Goal: Navigation & Orientation: Find specific page/section

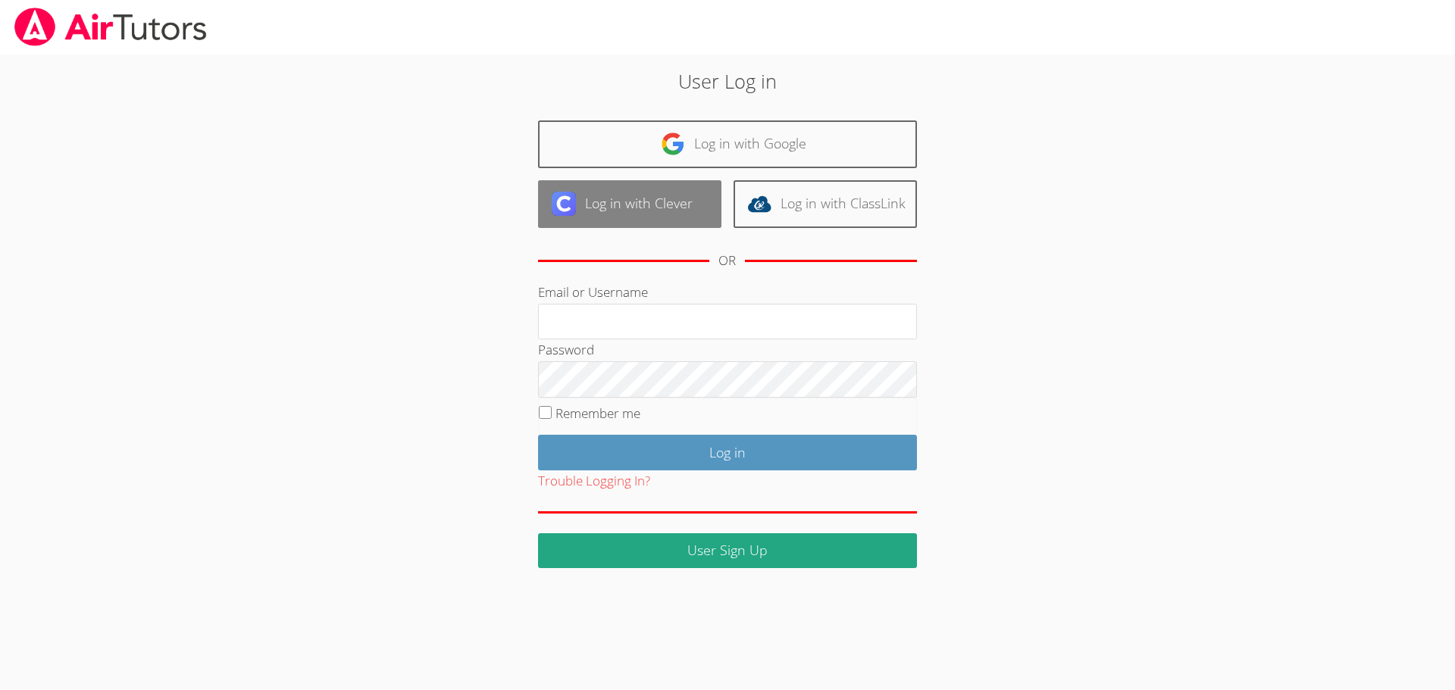
click at [639, 201] on link "Log in with Clever" at bounding box center [629, 204] width 183 height 48
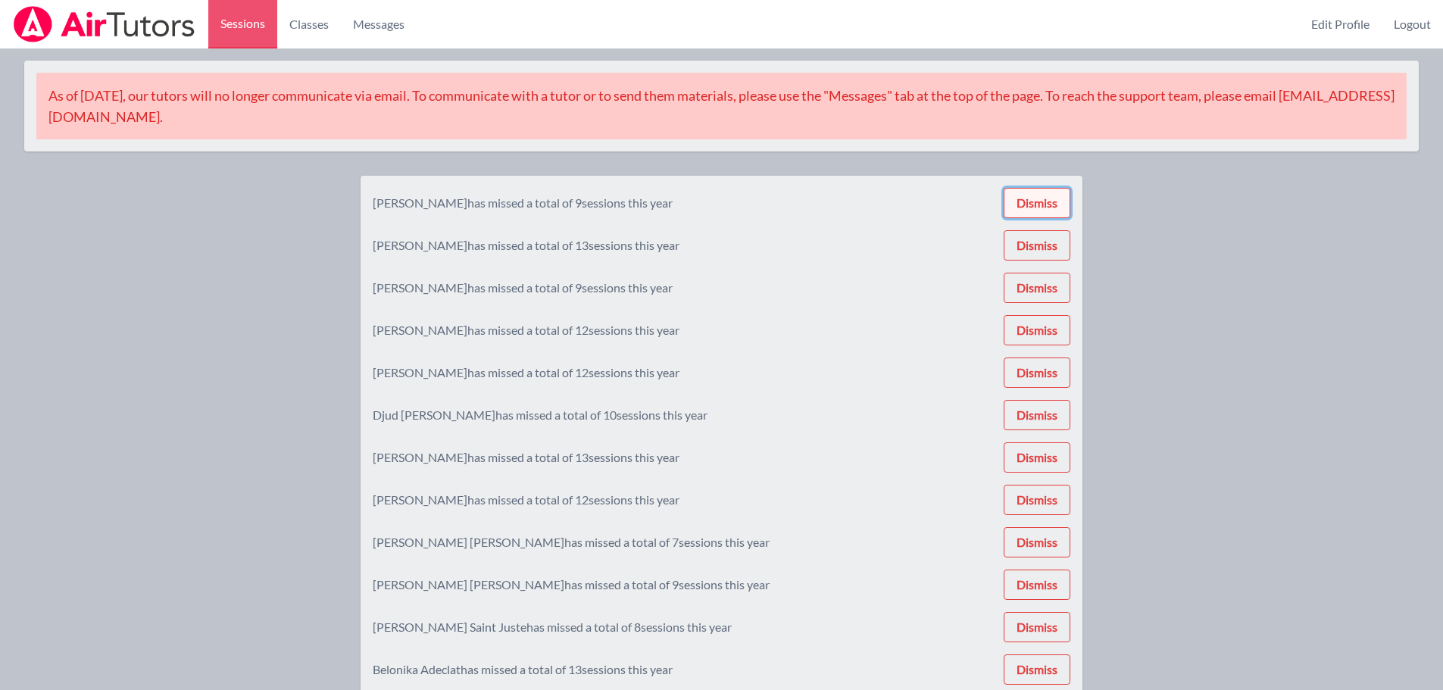
click at [1035, 195] on button "Dismiss" at bounding box center [1037, 203] width 67 height 30
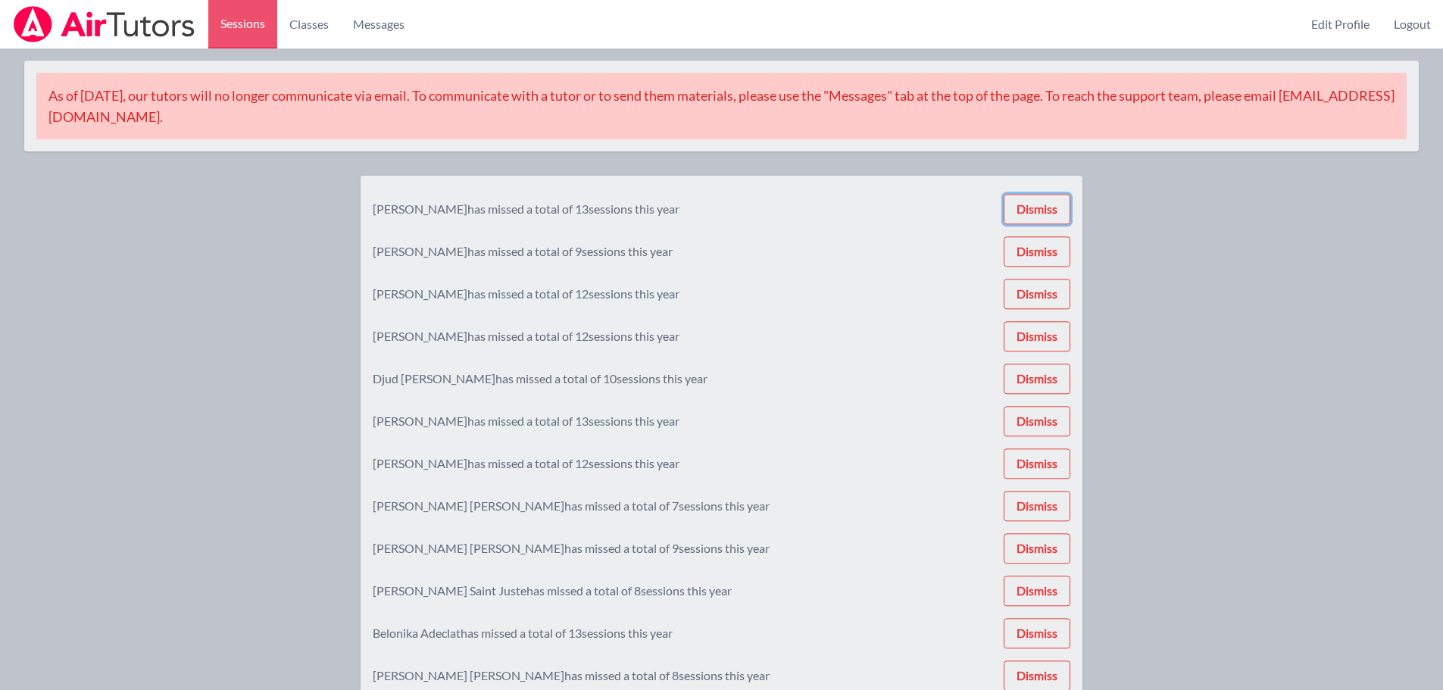
click at [1035, 195] on button "Dismiss" at bounding box center [1037, 209] width 67 height 30
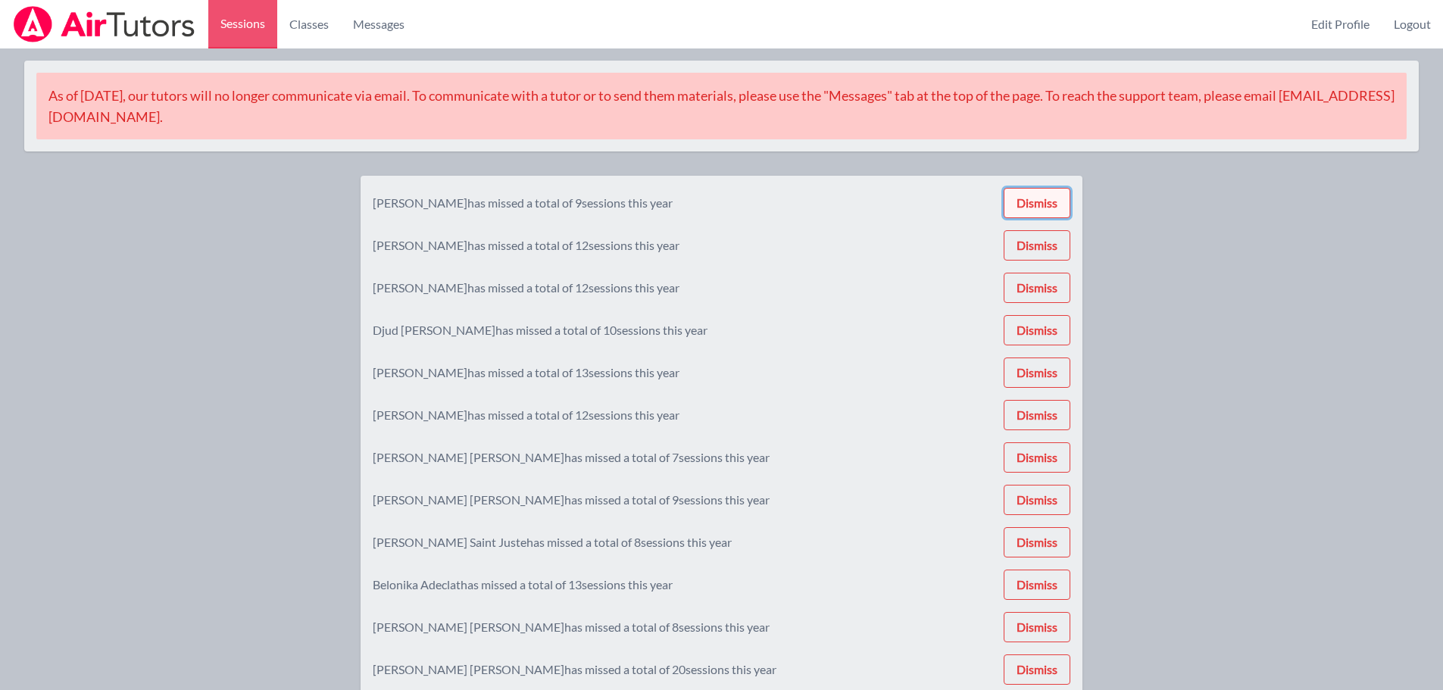
click at [1035, 199] on button "Dismiss" at bounding box center [1037, 203] width 67 height 30
click at [1035, 206] on button "Dismiss" at bounding box center [1037, 203] width 67 height 30
click at [1035, 206] on button "Dismiss" at bounding box center [1037, 206] width 67 height 30
click at [1035, 206] on button "Dismiss" at bounding box center [1037, 203] width 67 height 30
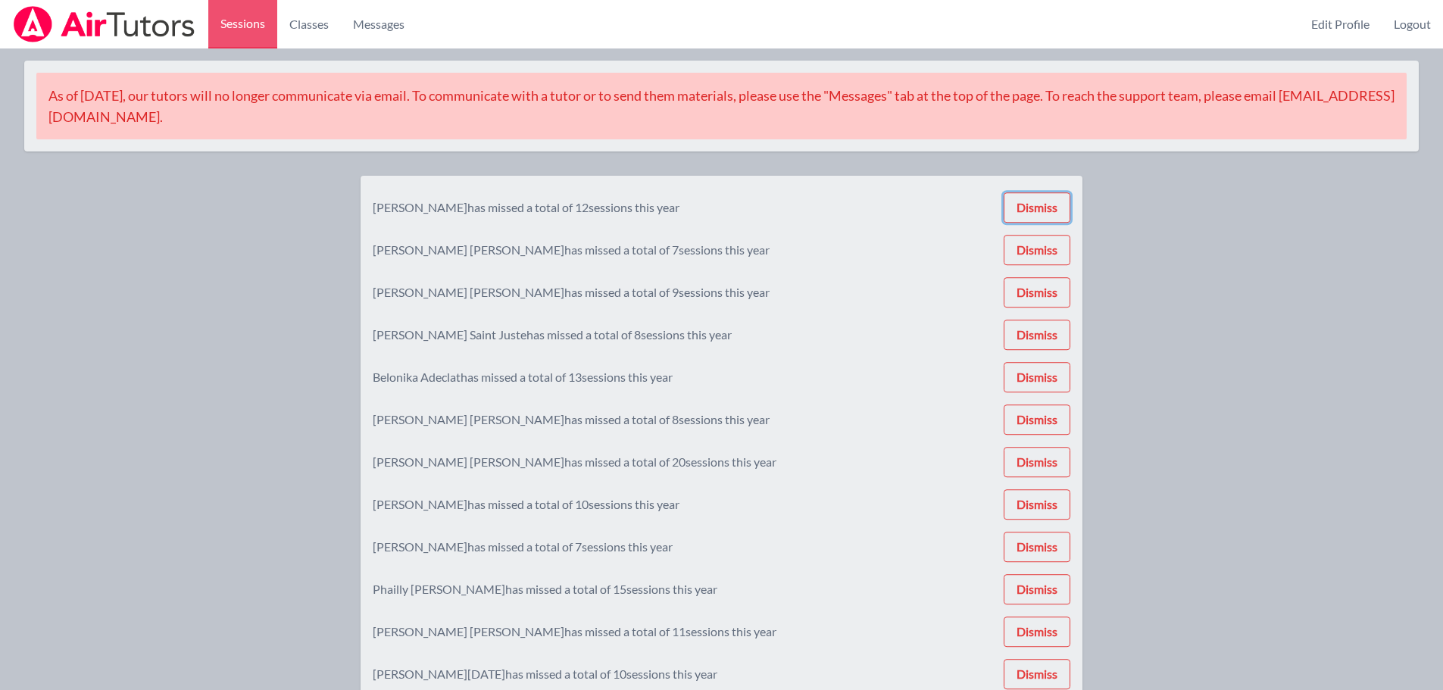
click at [1035, 206] on button "Dismiss" at bounding box center [1037, 207] width 67 height 30
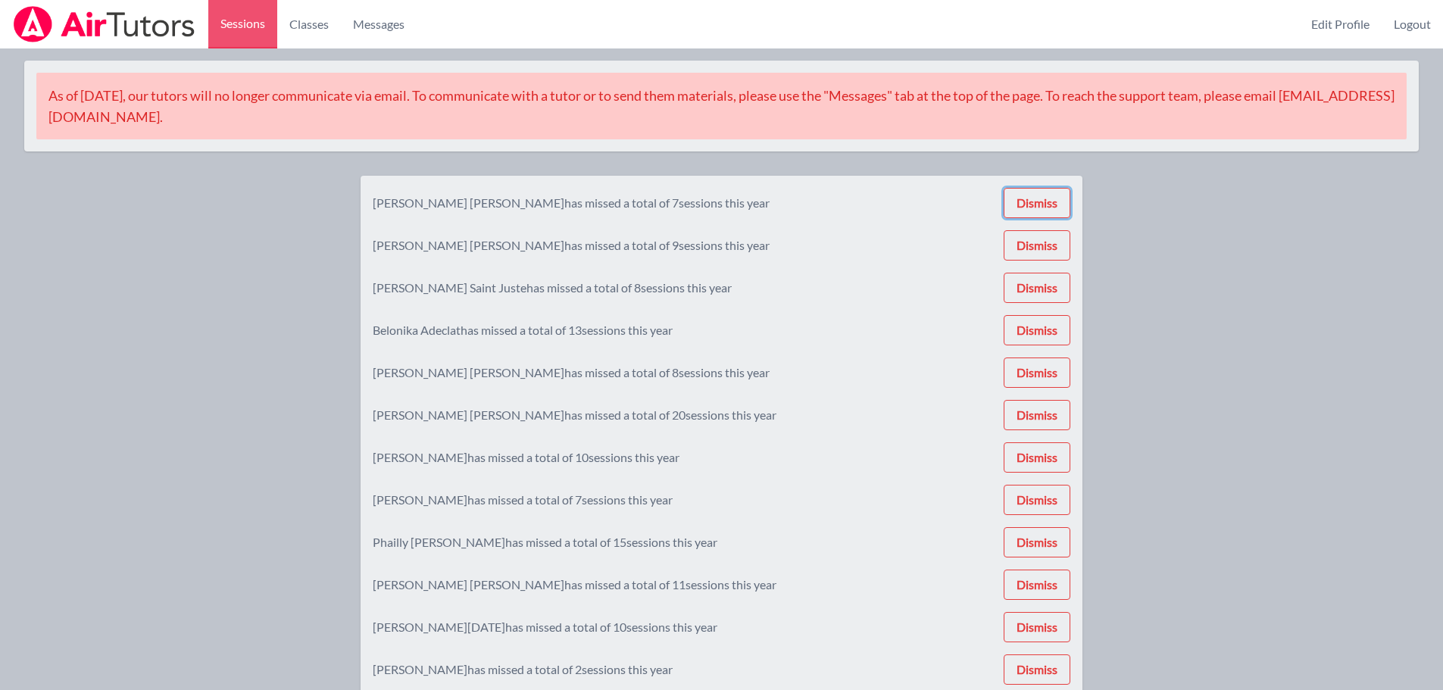
click at [1035, 206] on button "Dismiss" at bounding box center [1037, 203] width 67 height 30
click at [1035, 206] on button "Dismiss" at bounding box center [1037, 205] width 67 height 30
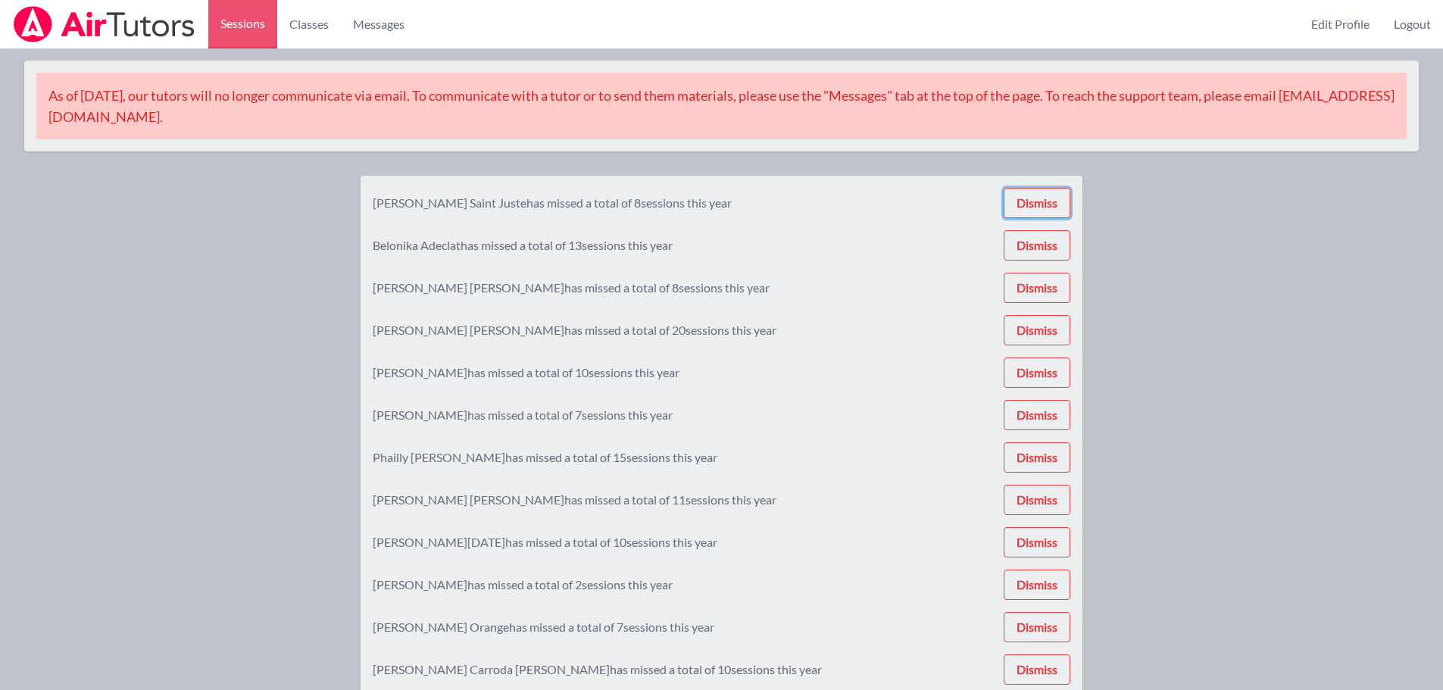
click at [1035, 206] on button "Dismiss" at bounding box center [1037, 203] width 67 height 30
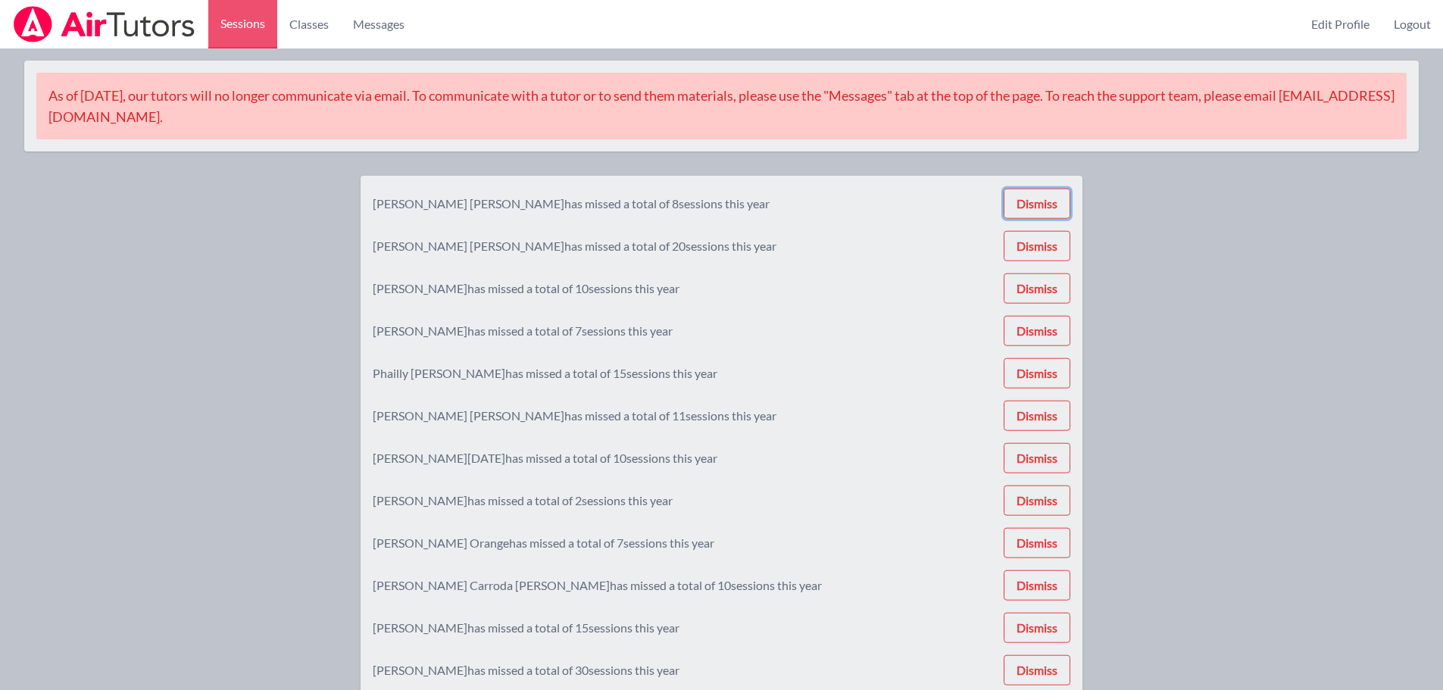
click at [1035, 206] on button "Dismiss" at bounding box center [1037, 204] width 67 height 30
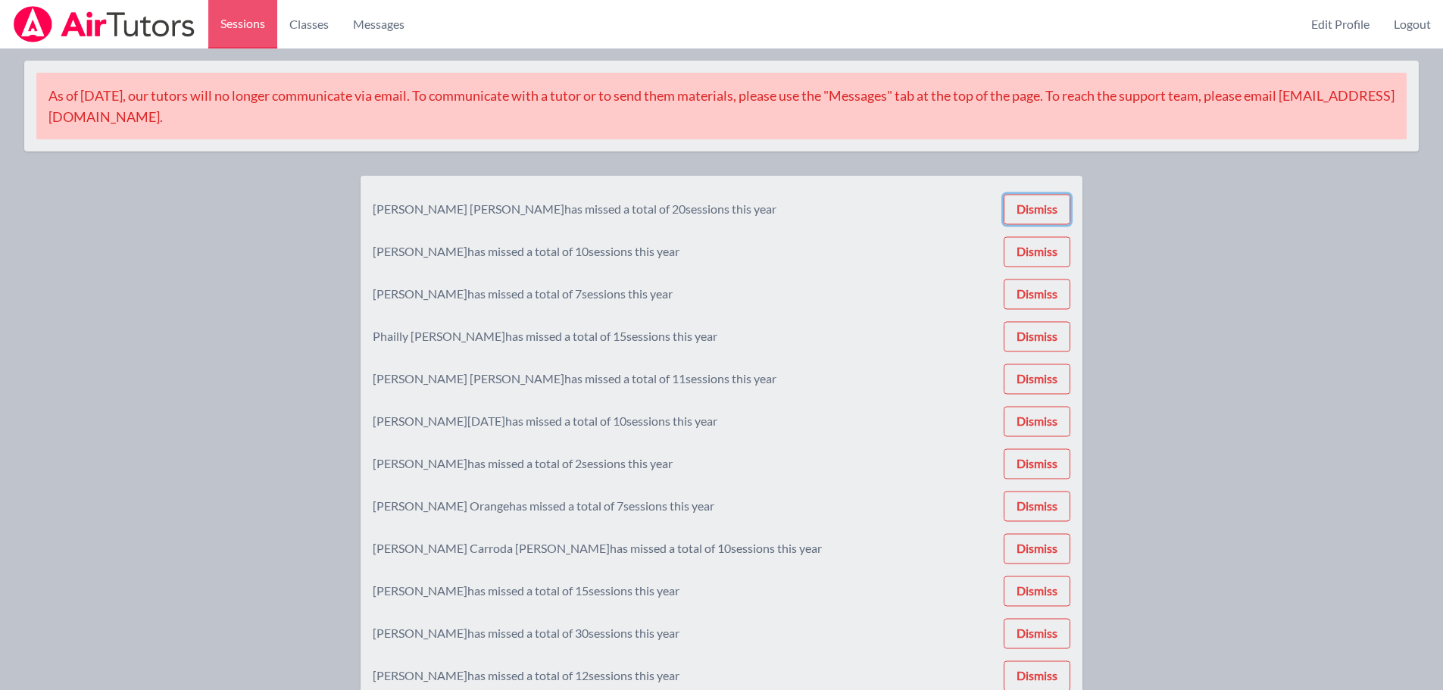
click at [1035, 206] on button "Dismiss" at bounding box center [1037, 209] width 67 height 30
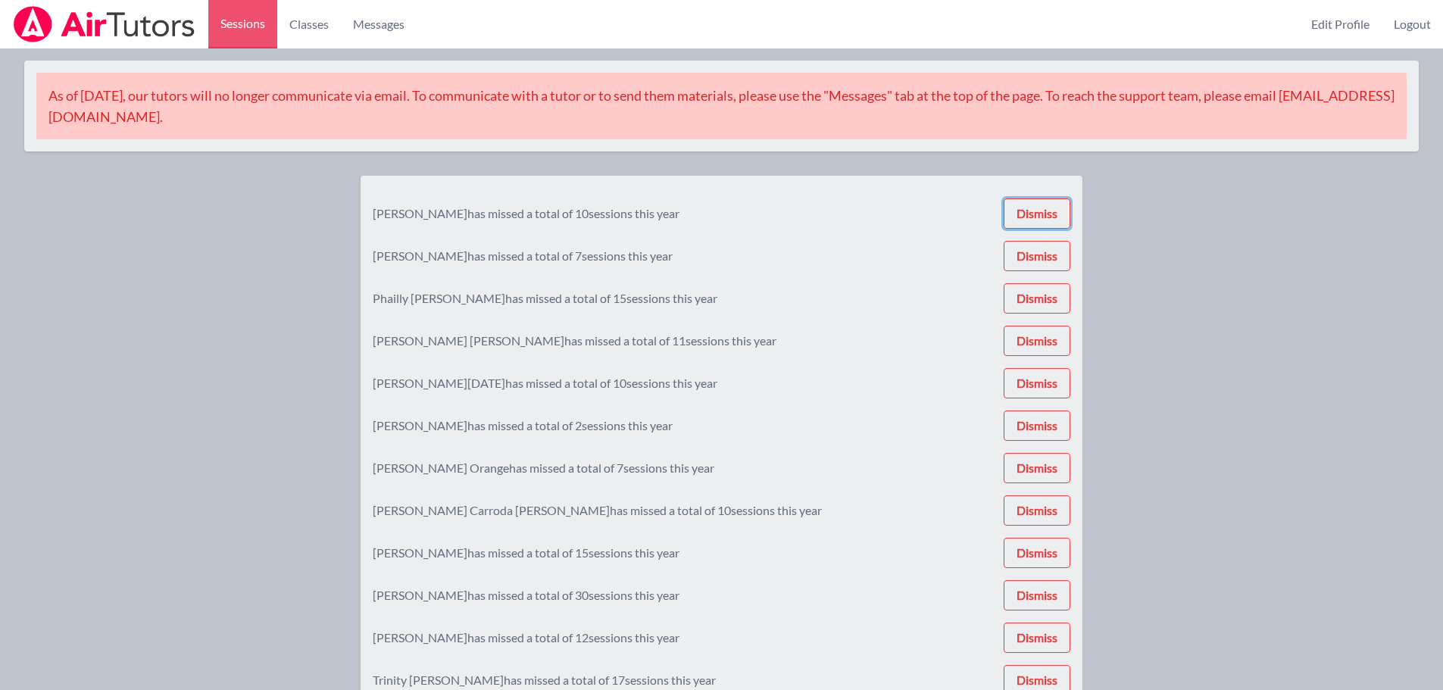
click at [1035, 206] on button "Dismiss" at bounding box center [1037, 214] width 67 height 30
click at [1035, 206] on button "Dismiss" at bounding box center [1037, 211] width 67 height 30
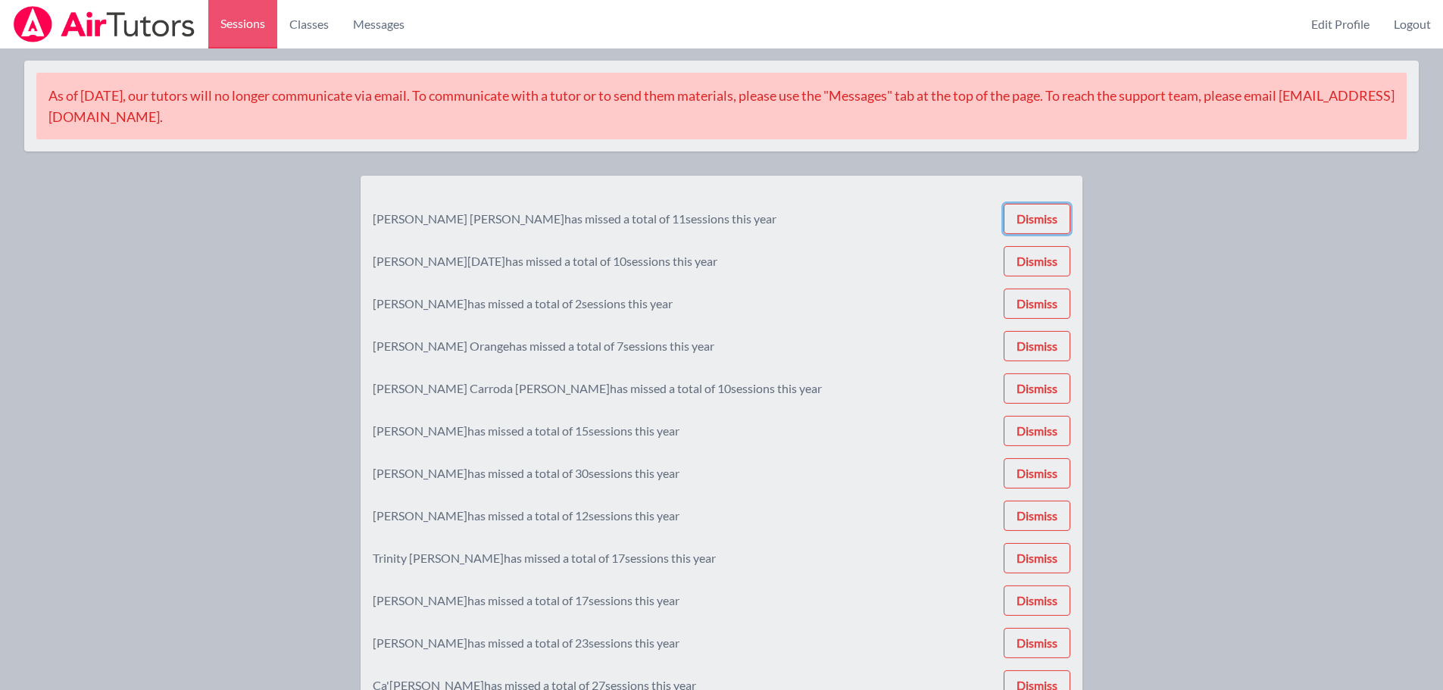
click at [1035, 206] on button "Dismiss" at bounding box center [1037, 219] width 67 height 30
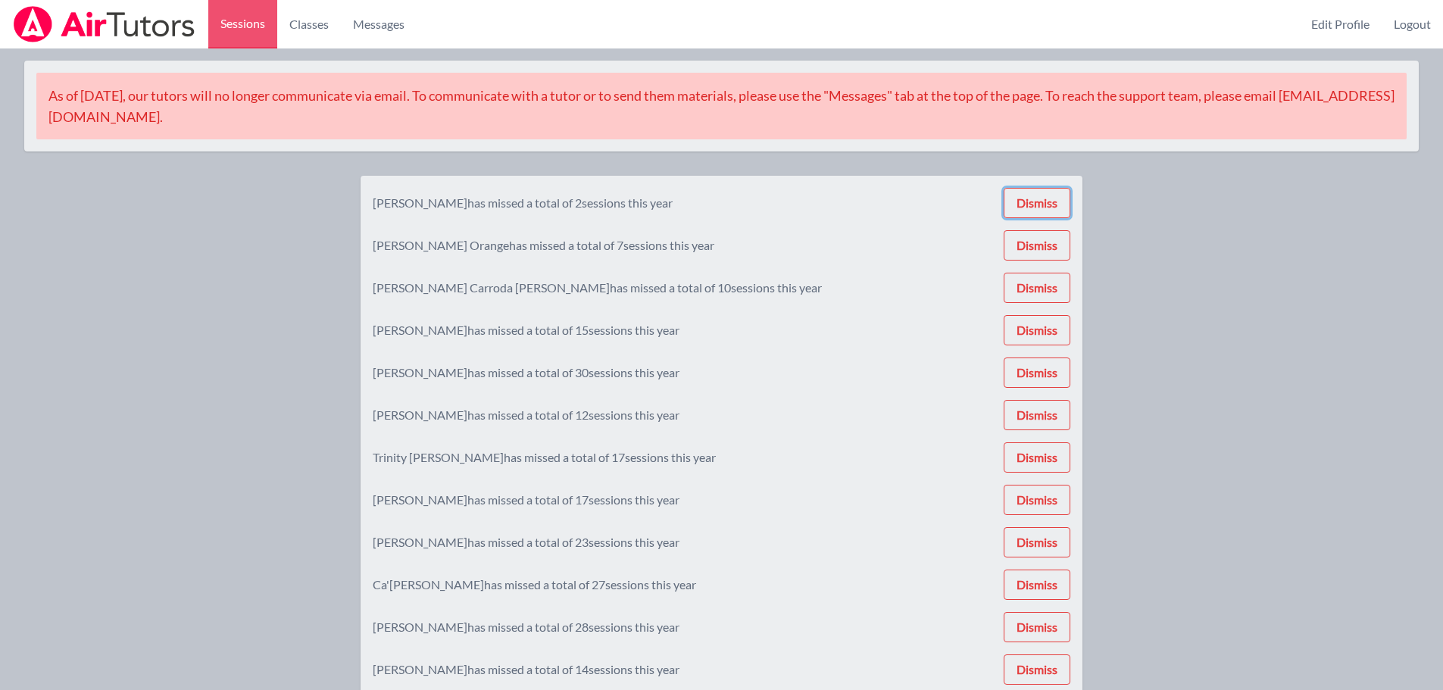
click at [1035, 206] on button "Dismiss" at bounding box center [1037, 203] width 67 height 30
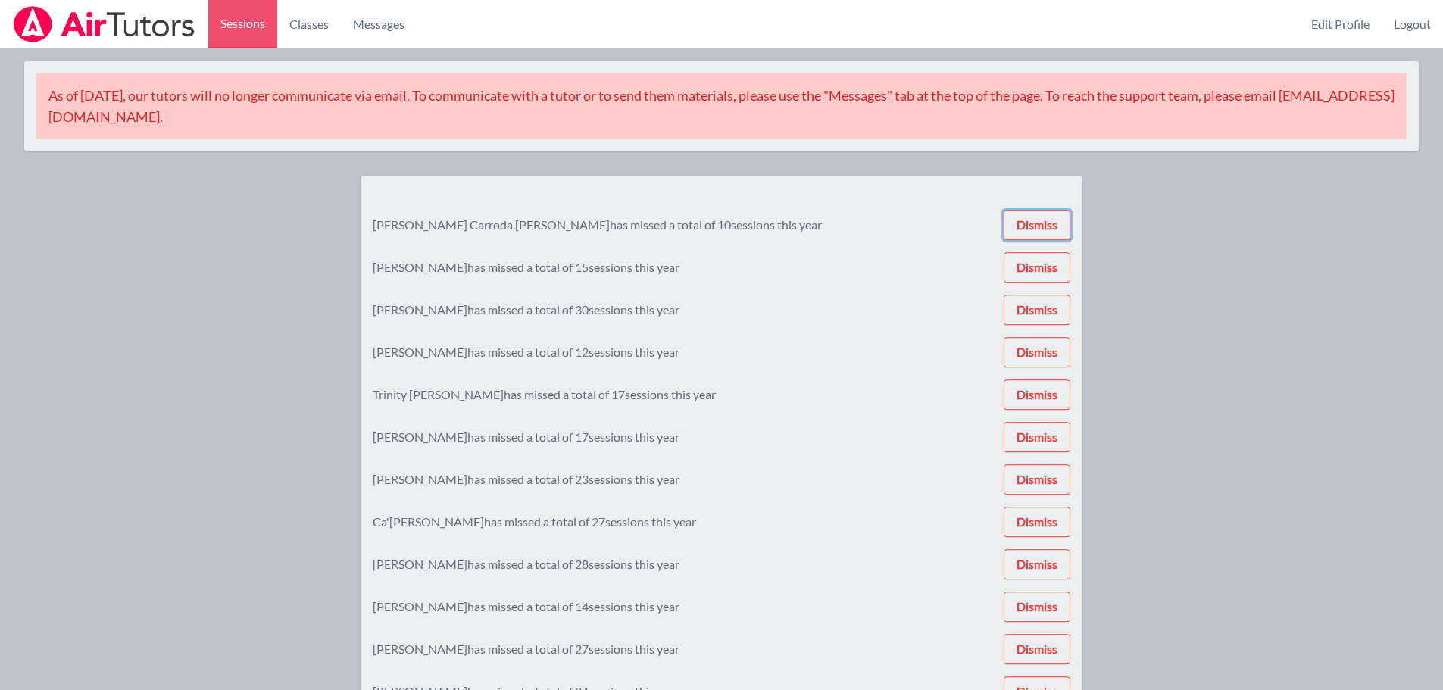
click at [1035, 210] on button "Dismiss" at bounding box center [1037, 225] width 67 height 30
click at [1035, 207] on button "Dismiss" at bounding box center [1037, 222] width 67 height 30
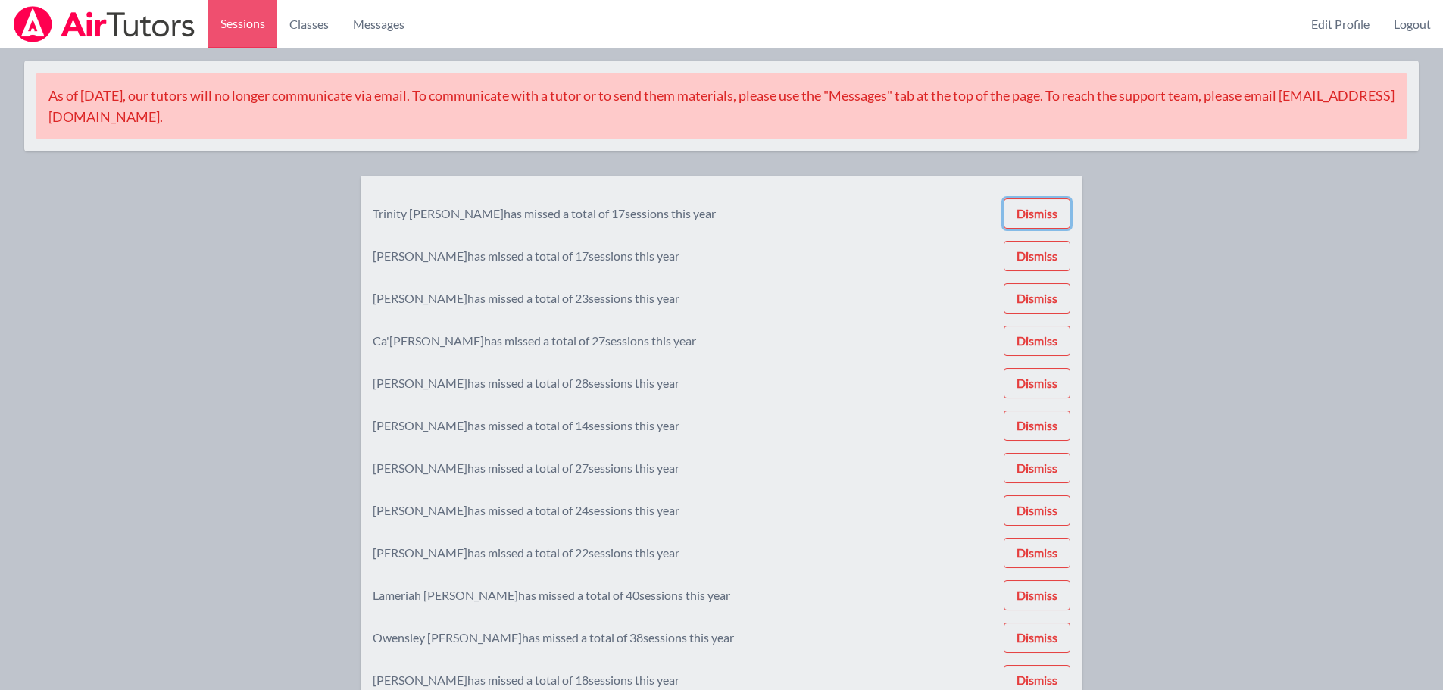
click at [1035, 206] on button "Dismiss" at bounding box center [1037, 214] width 67 height 30
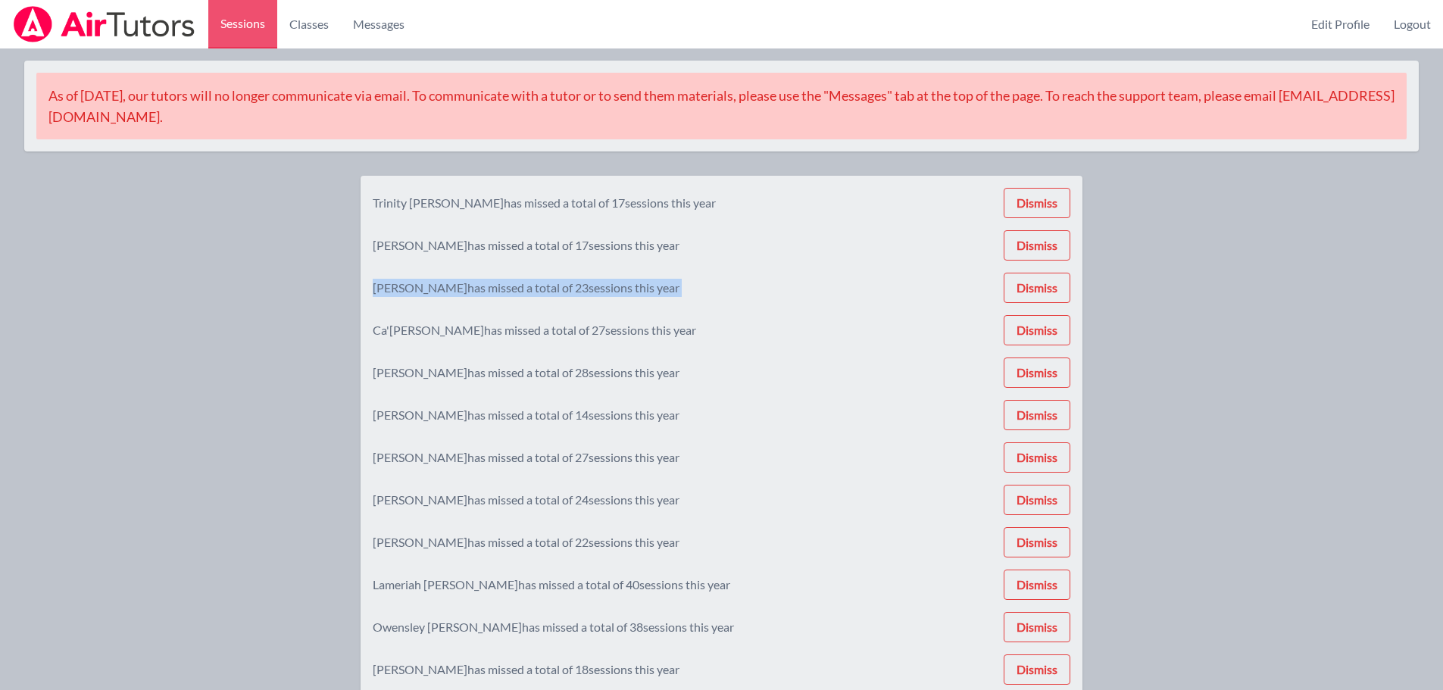
click at [1035, 206] on div "Trinity Lorincz has missed a total of 17 sessions this year Dismiss Za'mya Jone…" at bounding box center [722, 464] width 698 height 552
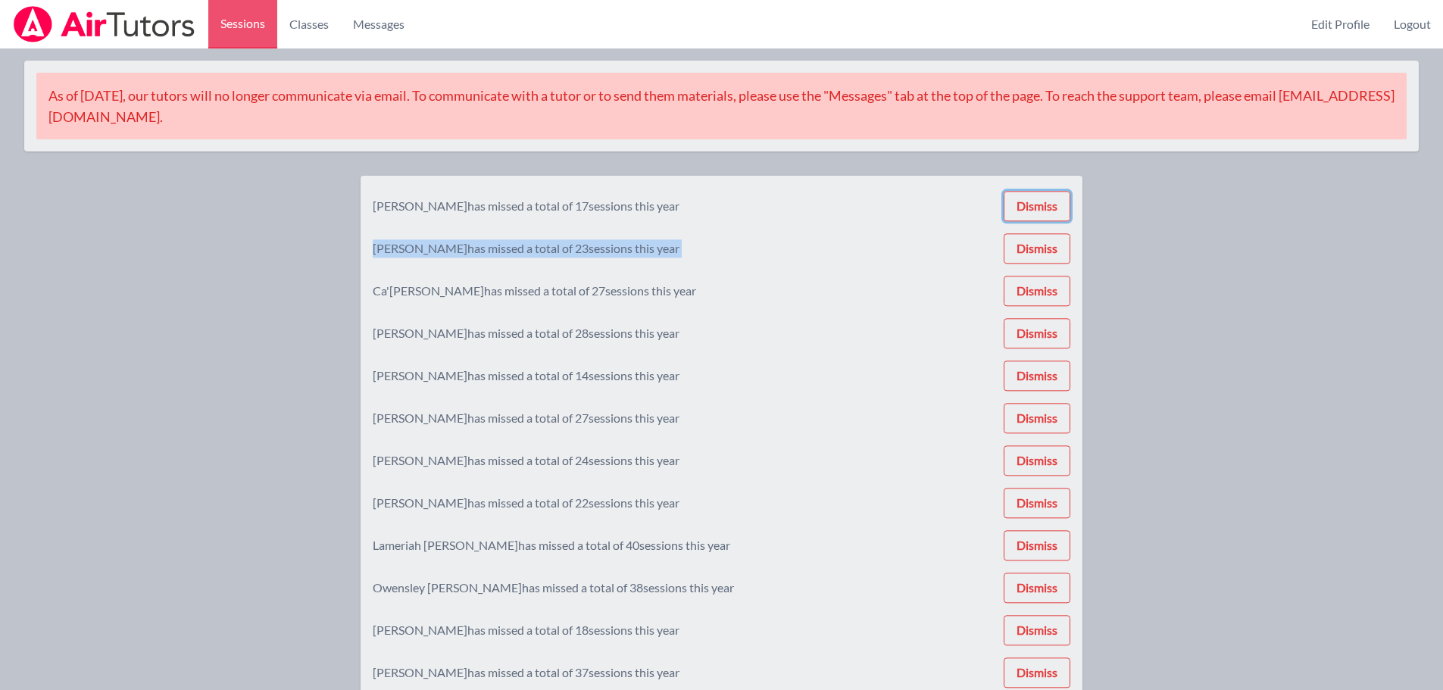
click at [1035, 206] on button "Dismiss" at bounding box center [1037, 206] width 67 height 30
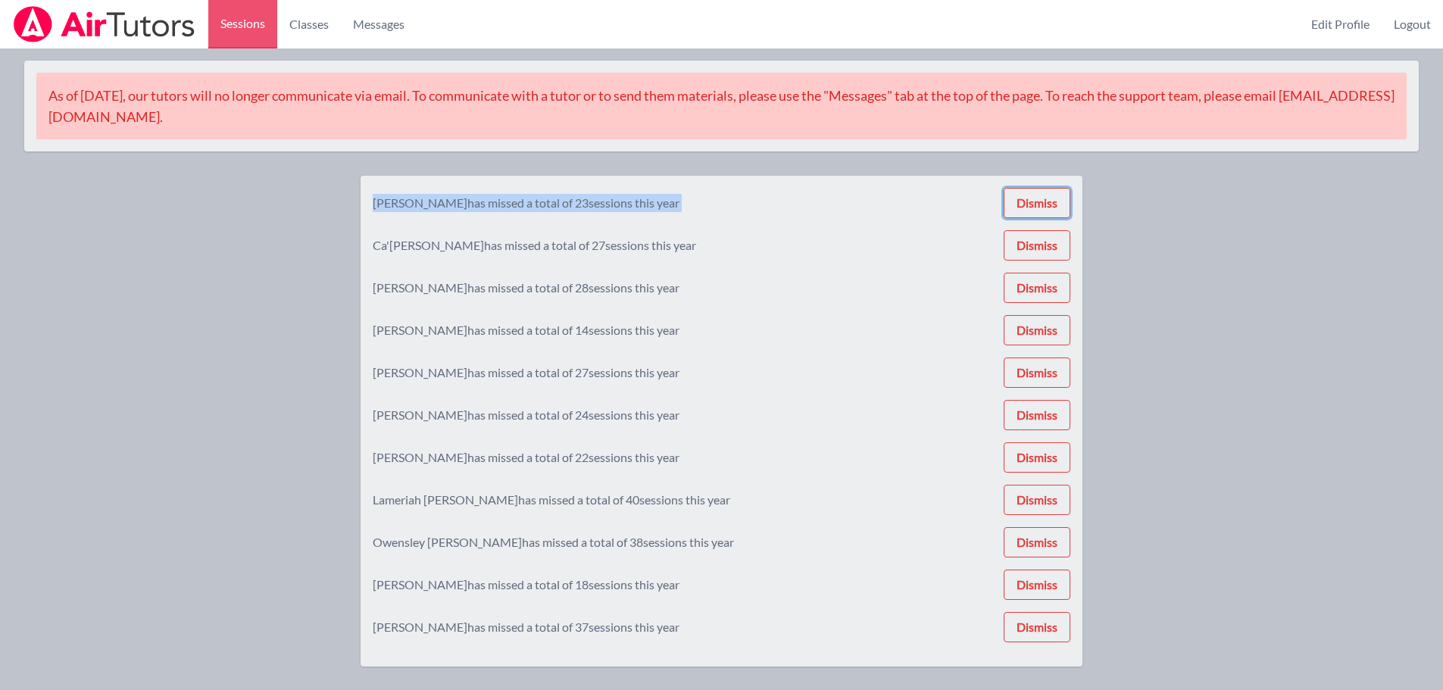
click at [1035, 206] on button "Dismiss" at bounding box center [1037, 203] width 67 height 30
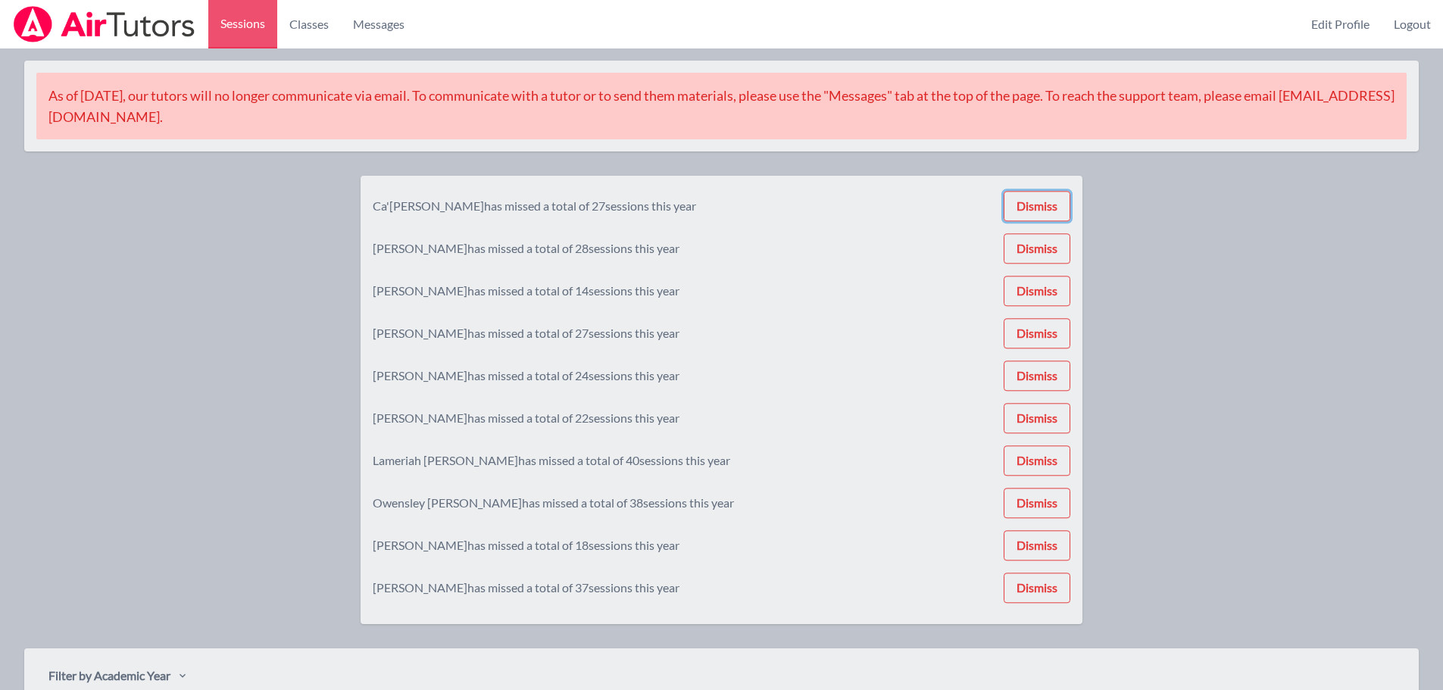
click at [1035, 206] on button "Dismiss" at bounding box center [1037, 206] width 67 height 30
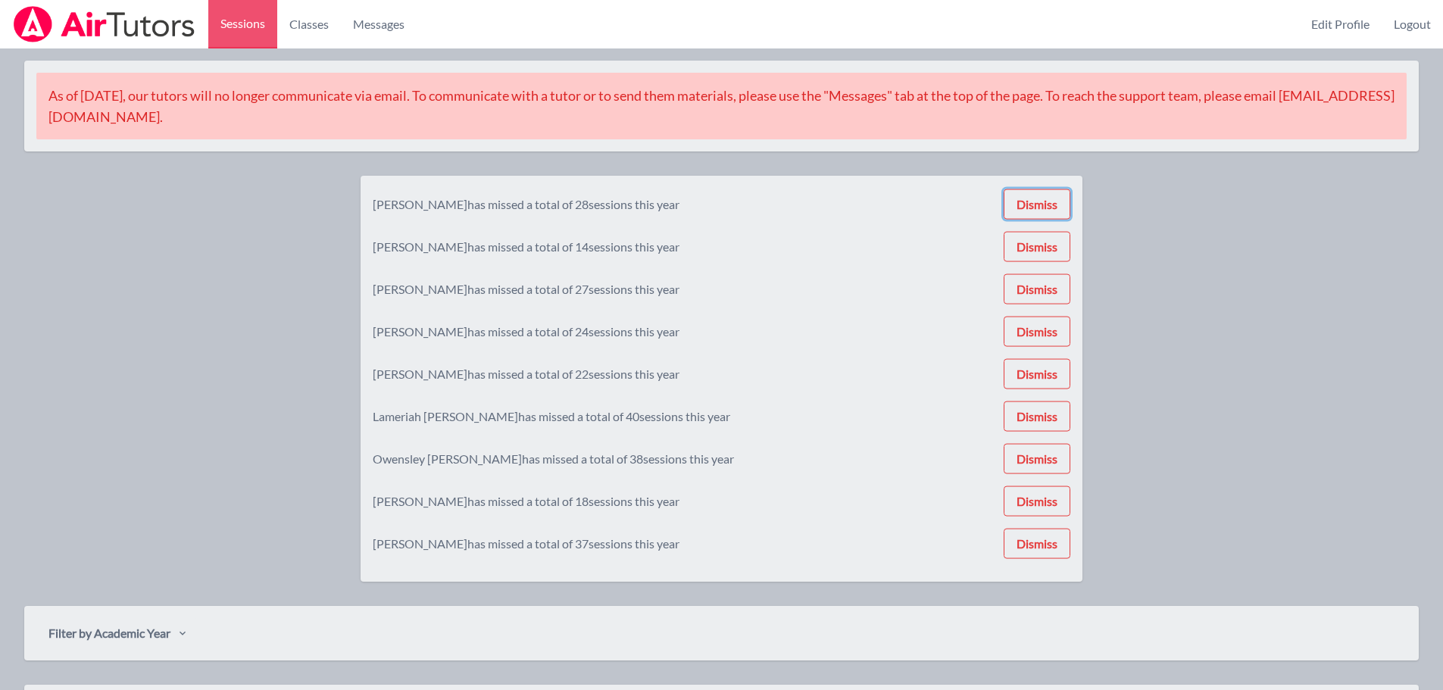
click at [1035, 206] on button "Dismiss" at bounding box center [1037, 204] width 67 height 30
click at [1035, 230] on button "Dismiss" at bounding box center [1037, 245] width 67 height 30
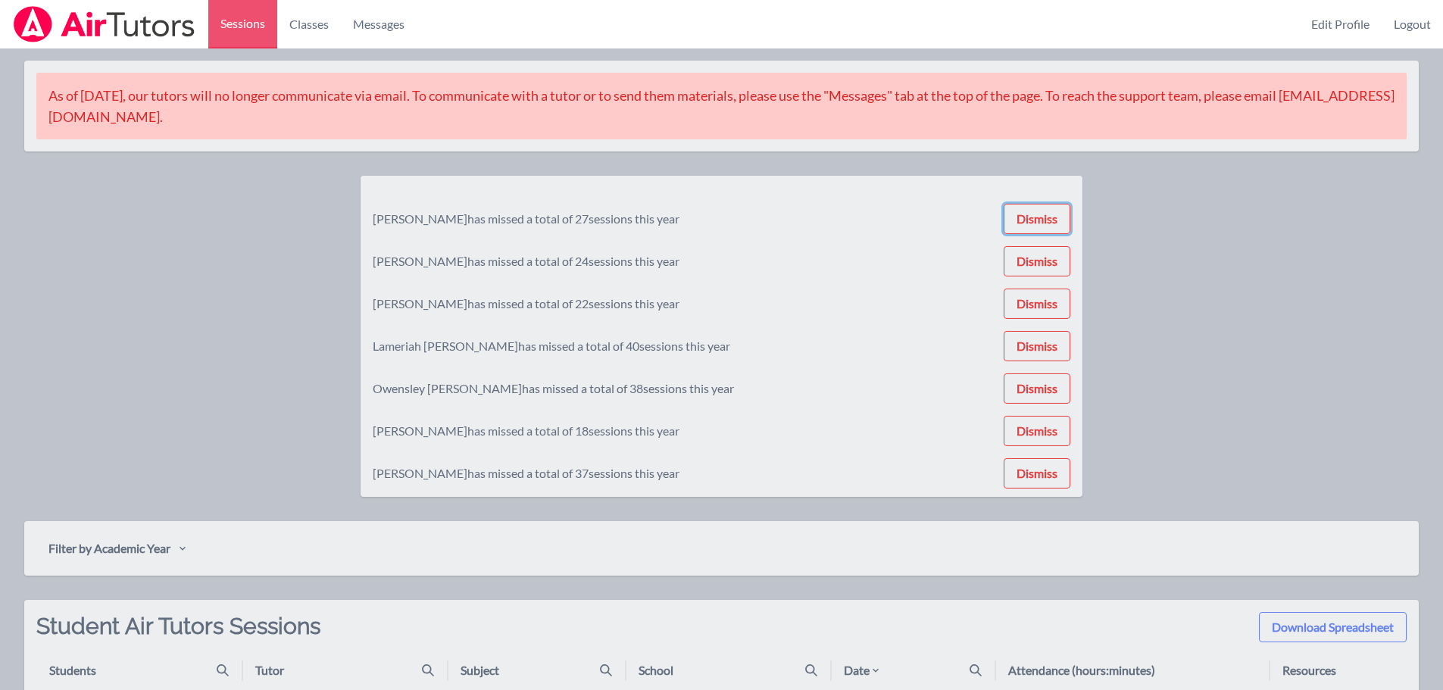
click at [1035, 206] on button "Dismiss" at bounding box center [1037, 219] width 67 height 30
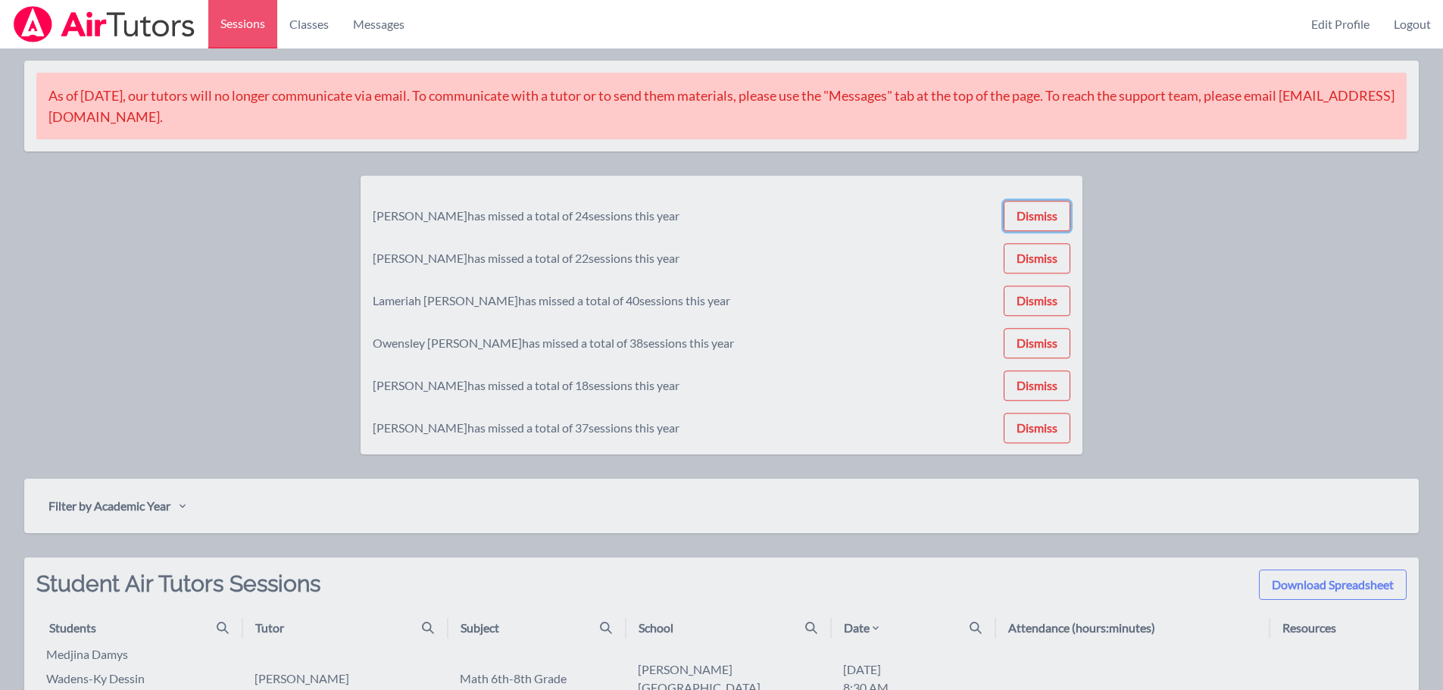
click at [1035, 206] on button "Dismiss" at bounding box center [1037, 216] width 67 height 30
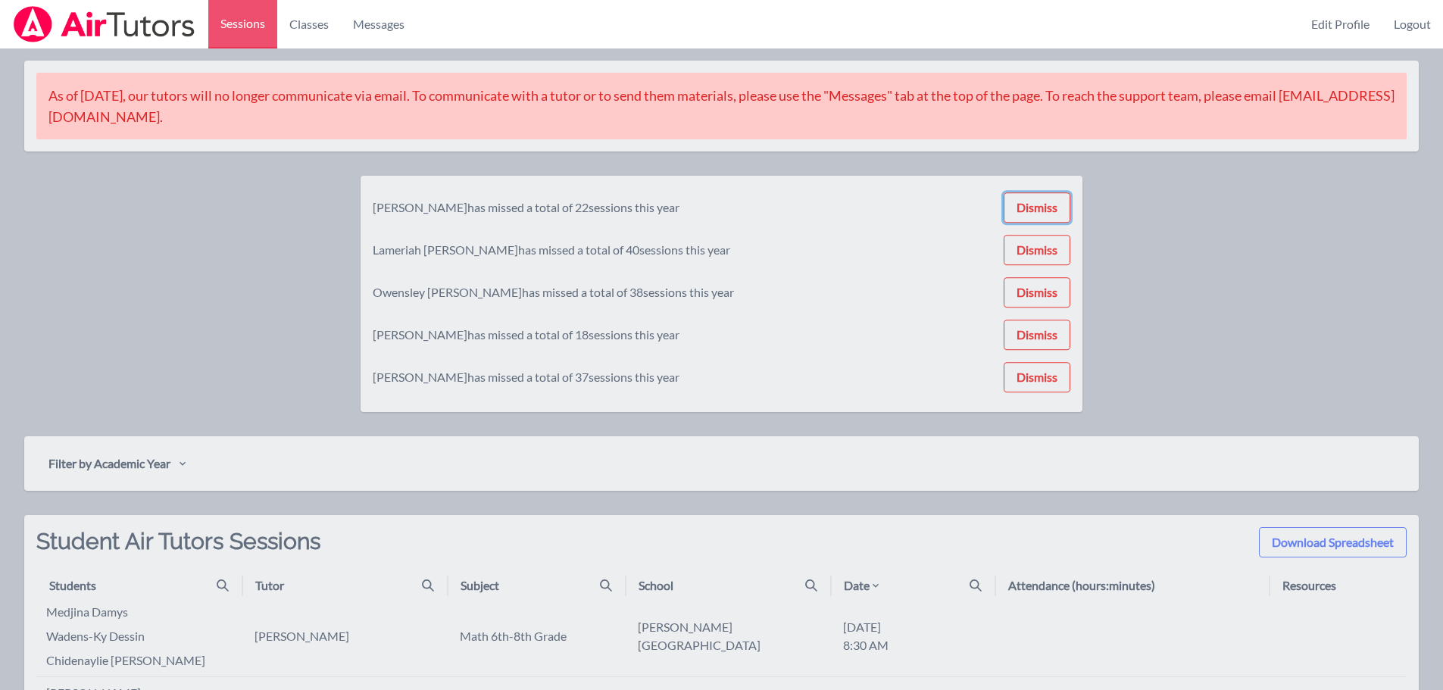
click at [1035, 206] on button "Dismiss" at bounding box center [1037, 207] width 67 height 30
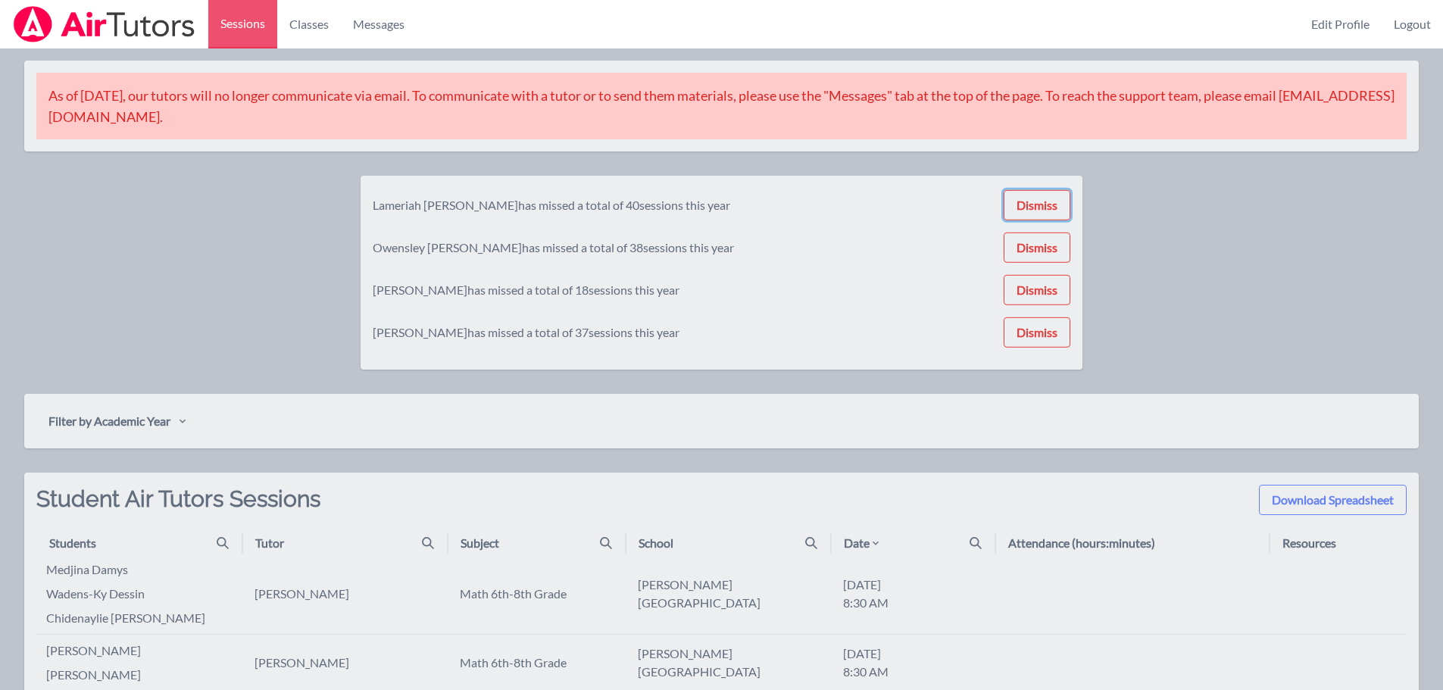
click at [1035, 206] on button "Dismiss" at bounding box center [1037, 205] width 67 height 30
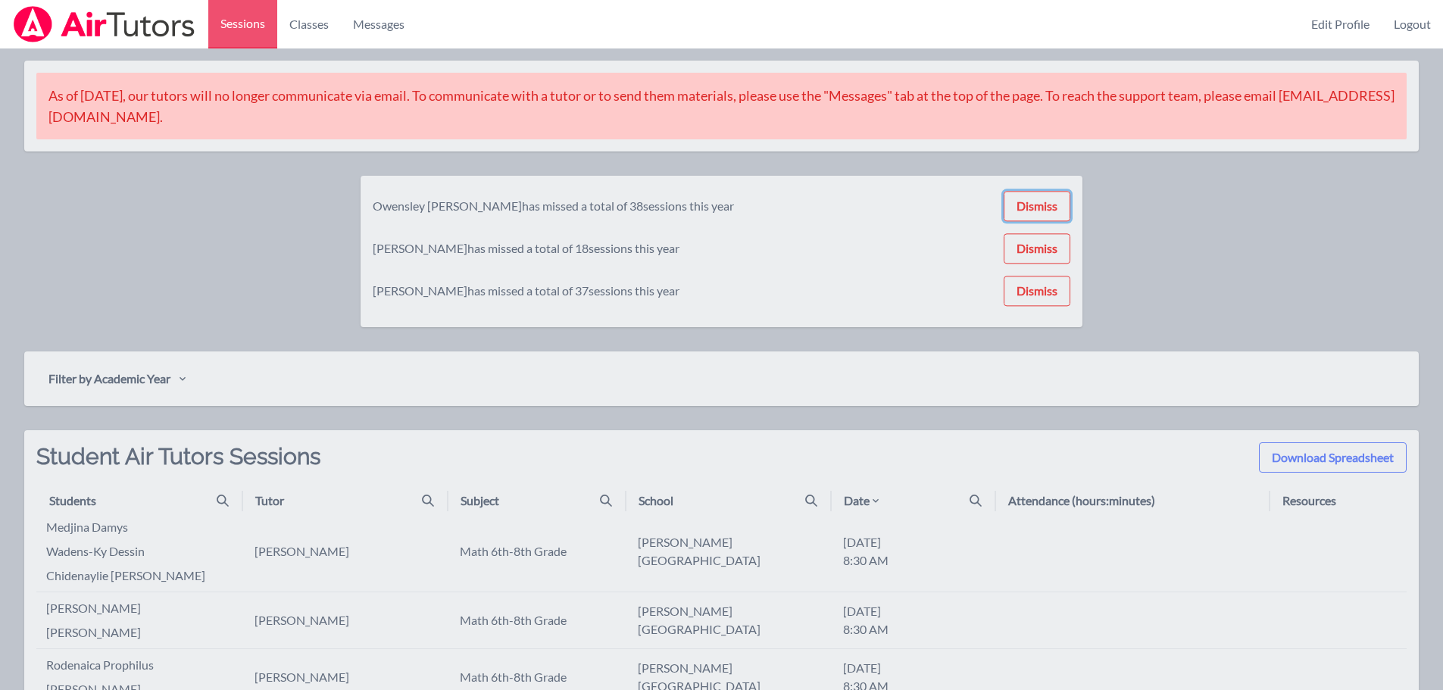
click at [1035, 206] on button "Dismiss" at bounding box center [1037, 206] width 67 height 30
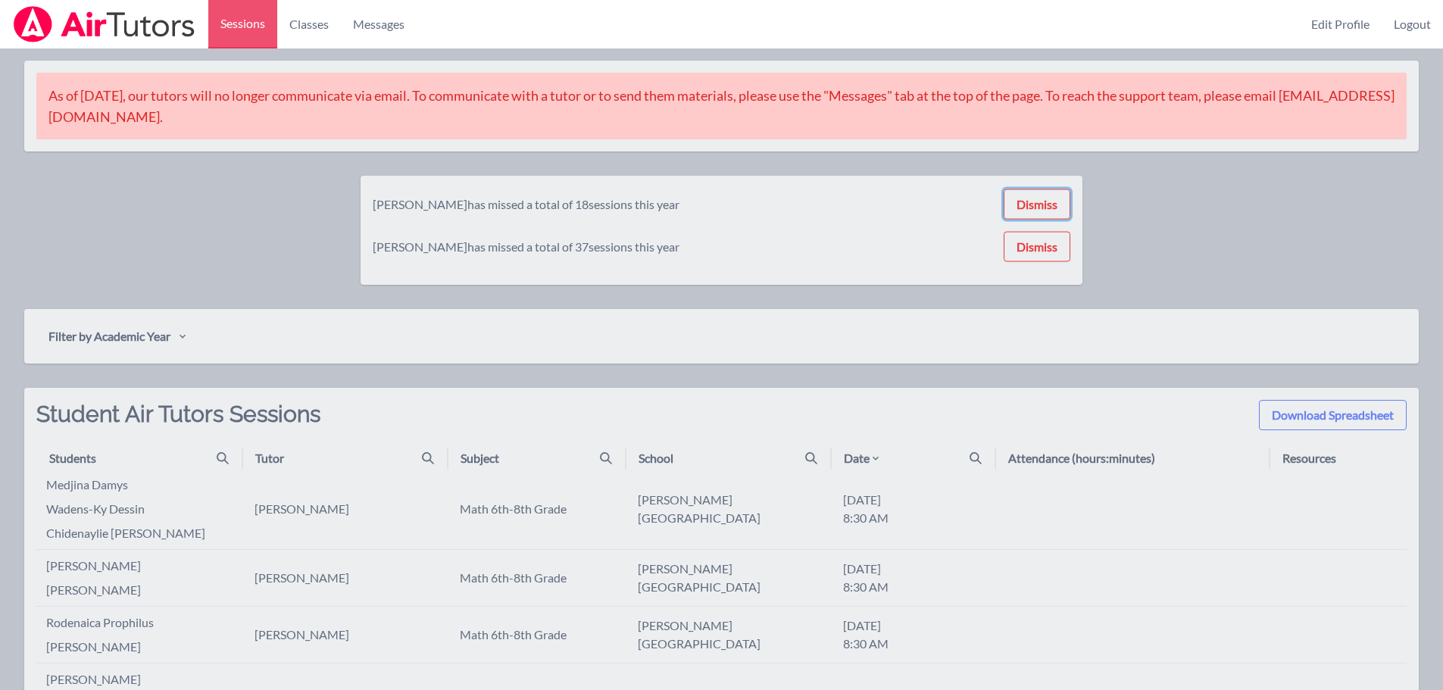
click at [1035, 206] on button "Dismiss" at bounding box center [1037, 204] width 67 height 30
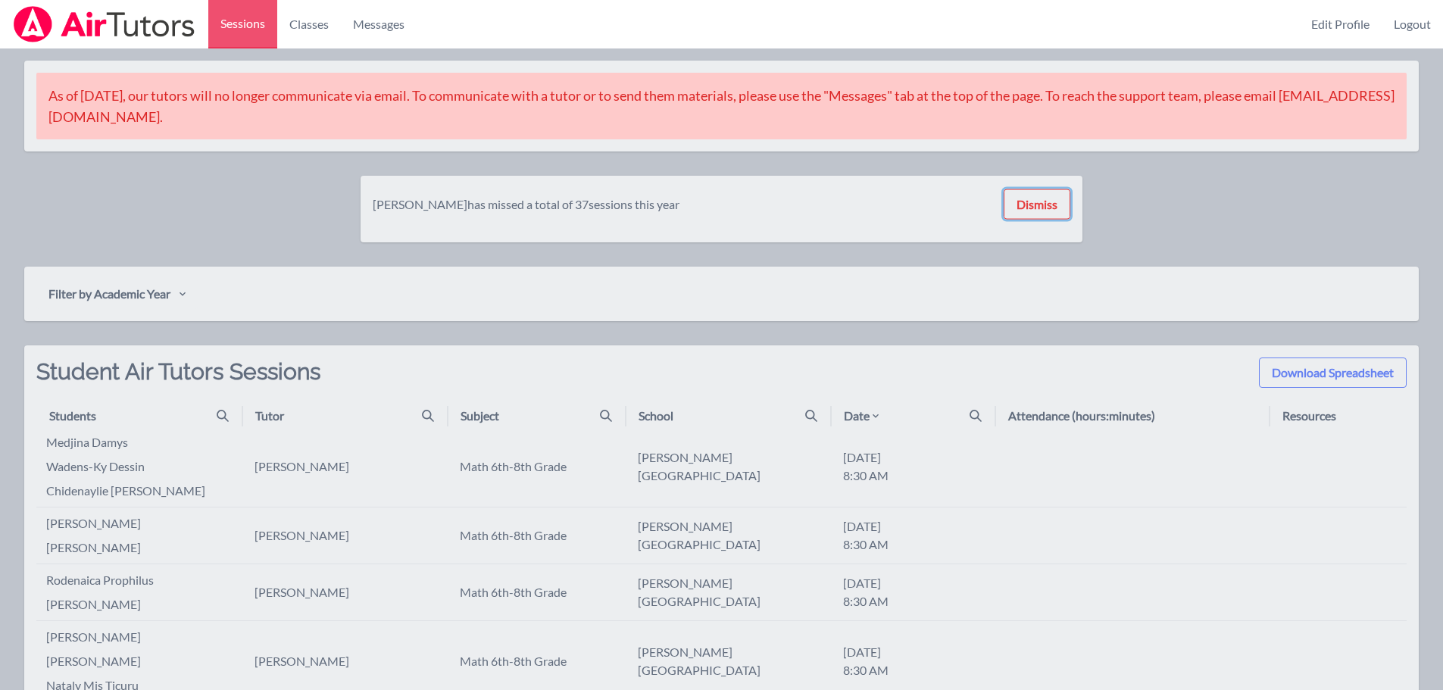
click at [1035, 206] on button "Dismiss" at bounding box center [1037, 204] width 67 height 30
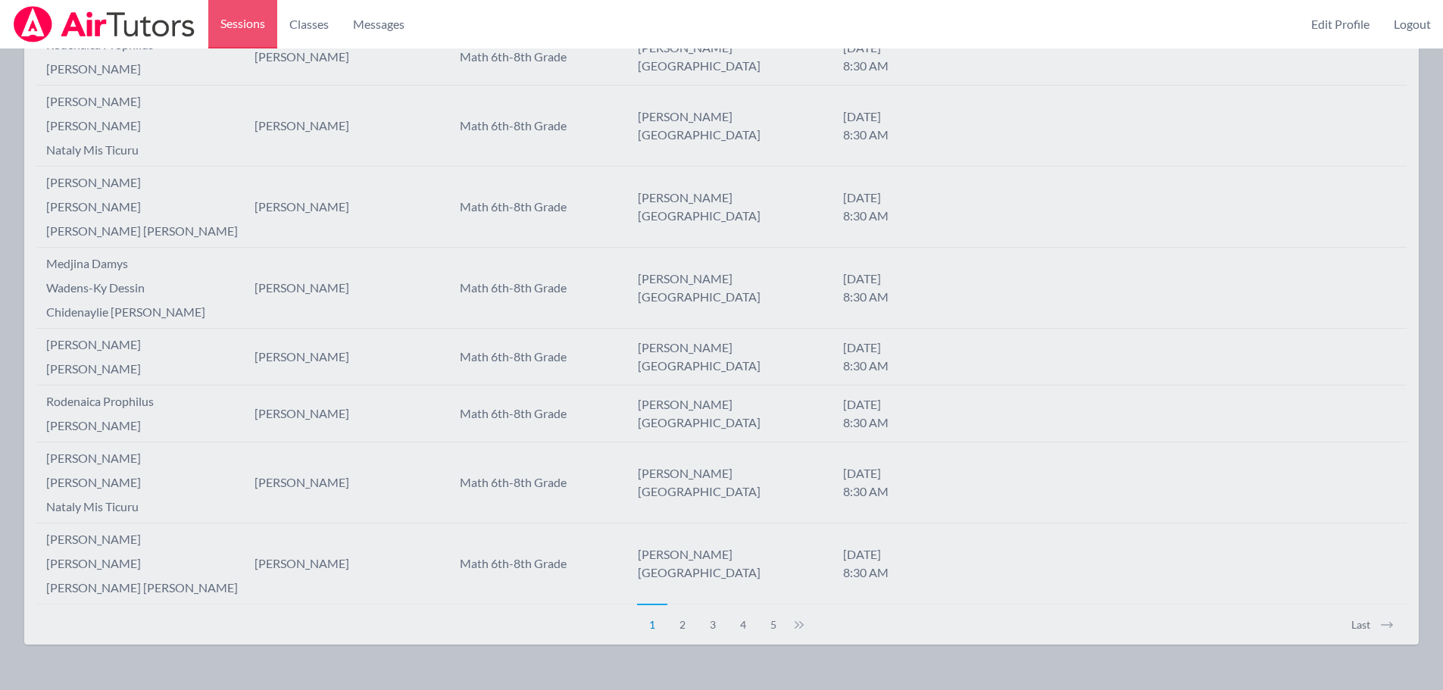
scroll to position [1543, 0]
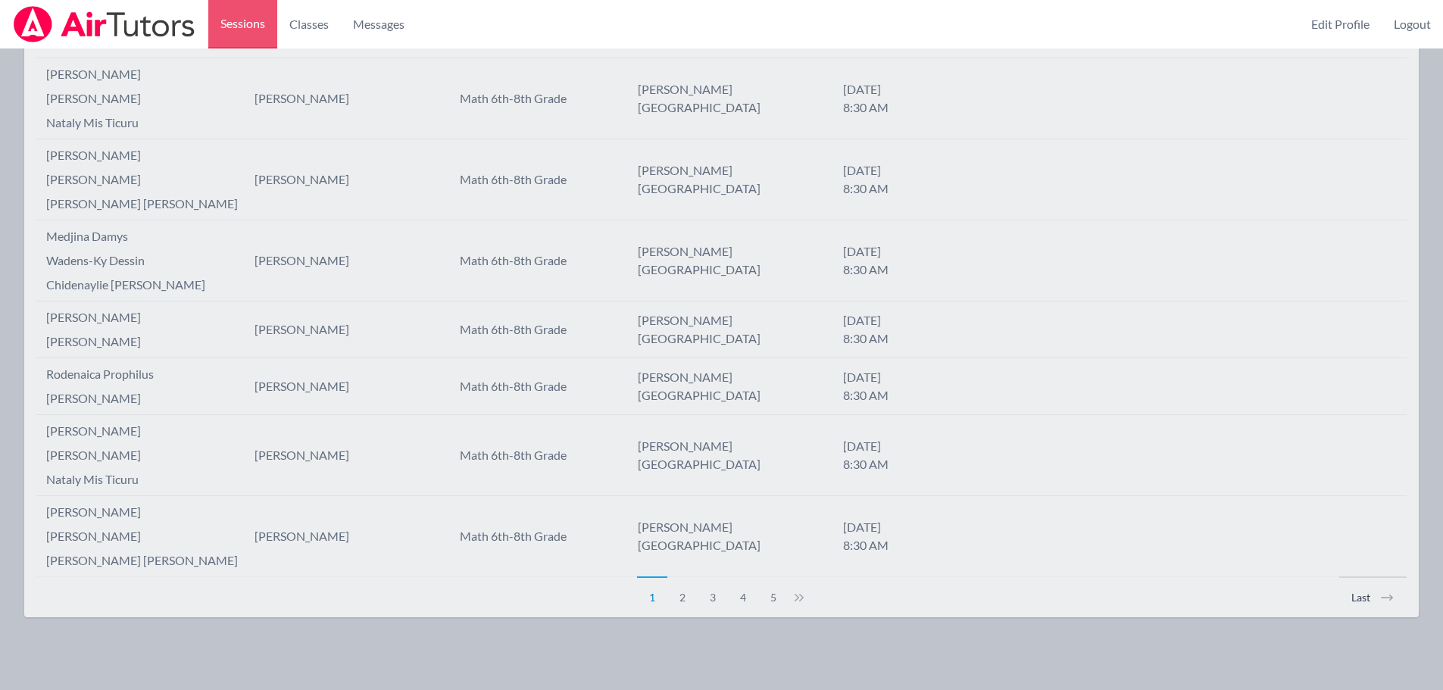
click at [1360, 595] on button "Last" at bounding box center [1373, 591] width 67 height 29
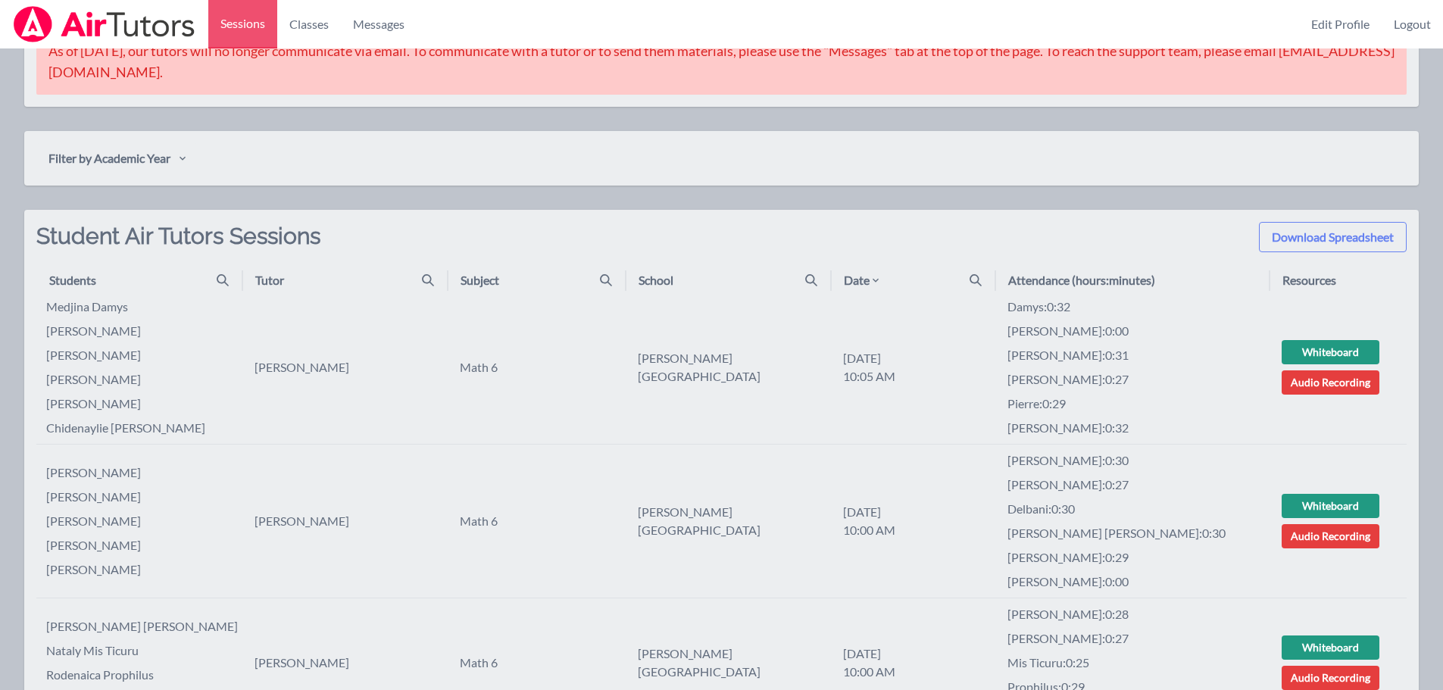
scroll to position [0, 0]
